Goal: Task Accomplishment & Management: Manage account settings

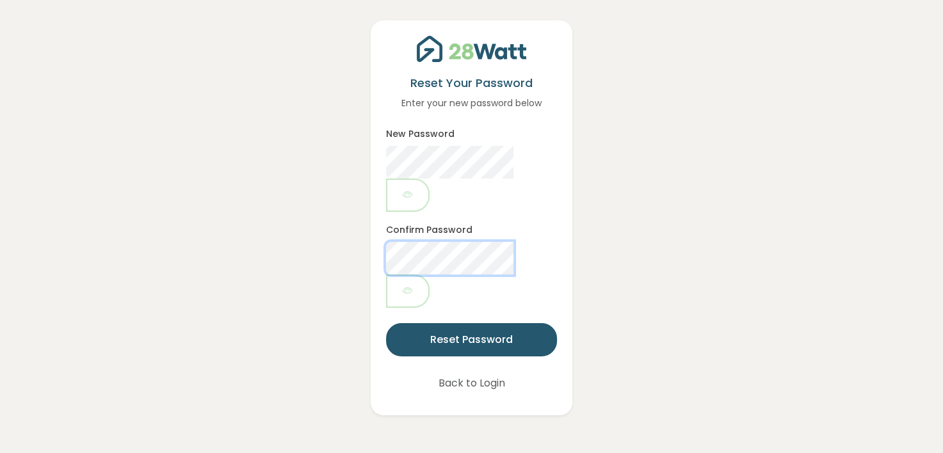
click at [386, 323] on button "Reset Password" at bounding box center [471, 339] width 170 height 33
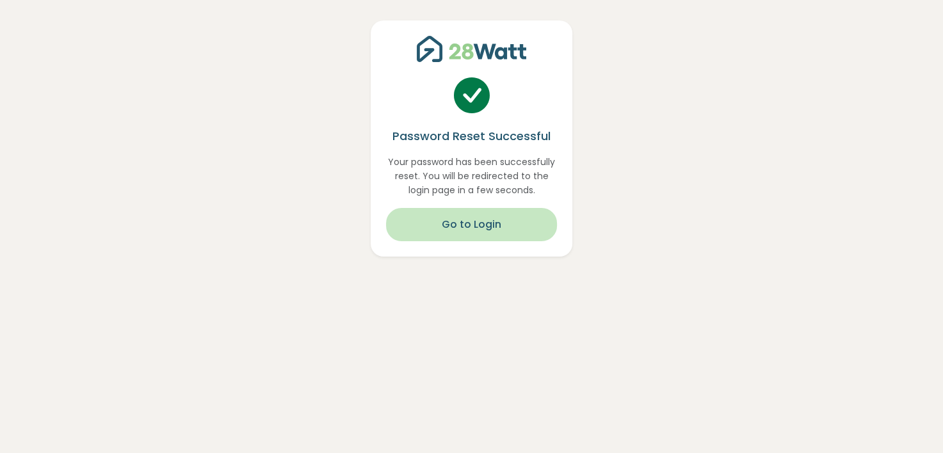
click at [492, 230] on button "Go to Login" at bounding box center [471, 224] width 170 height 33
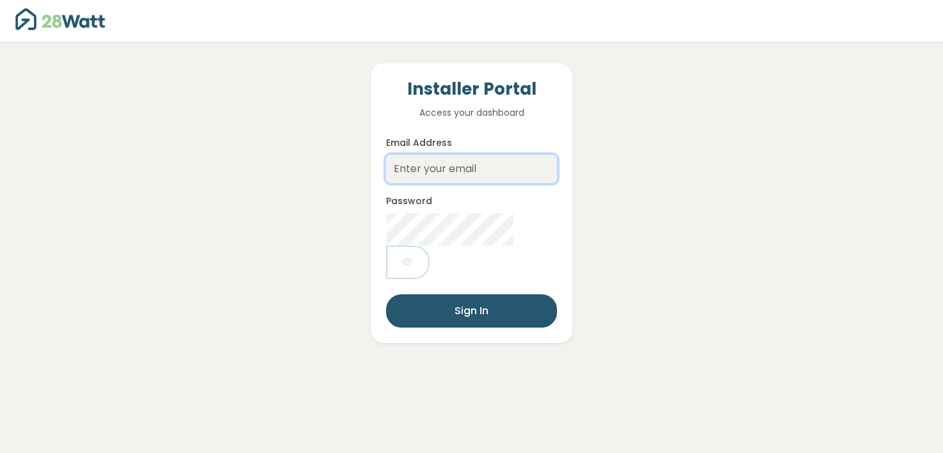
click at [486, 174] on input "Email Address" at bounding box center [471, 169] width 170 height 28
type input "[PERSON_NAME][EMAIL_ADDRESS][DOMAIN_NAME]"
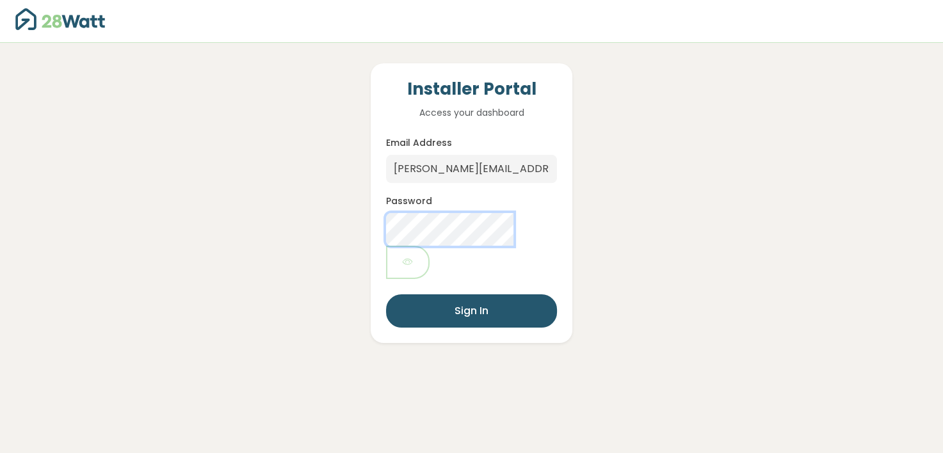
click at [386, 294] on button "Sign In" at bounding box center [471, 310] width 170 height 33
